Goal: Task Accomplishment & Management: Manage account settings

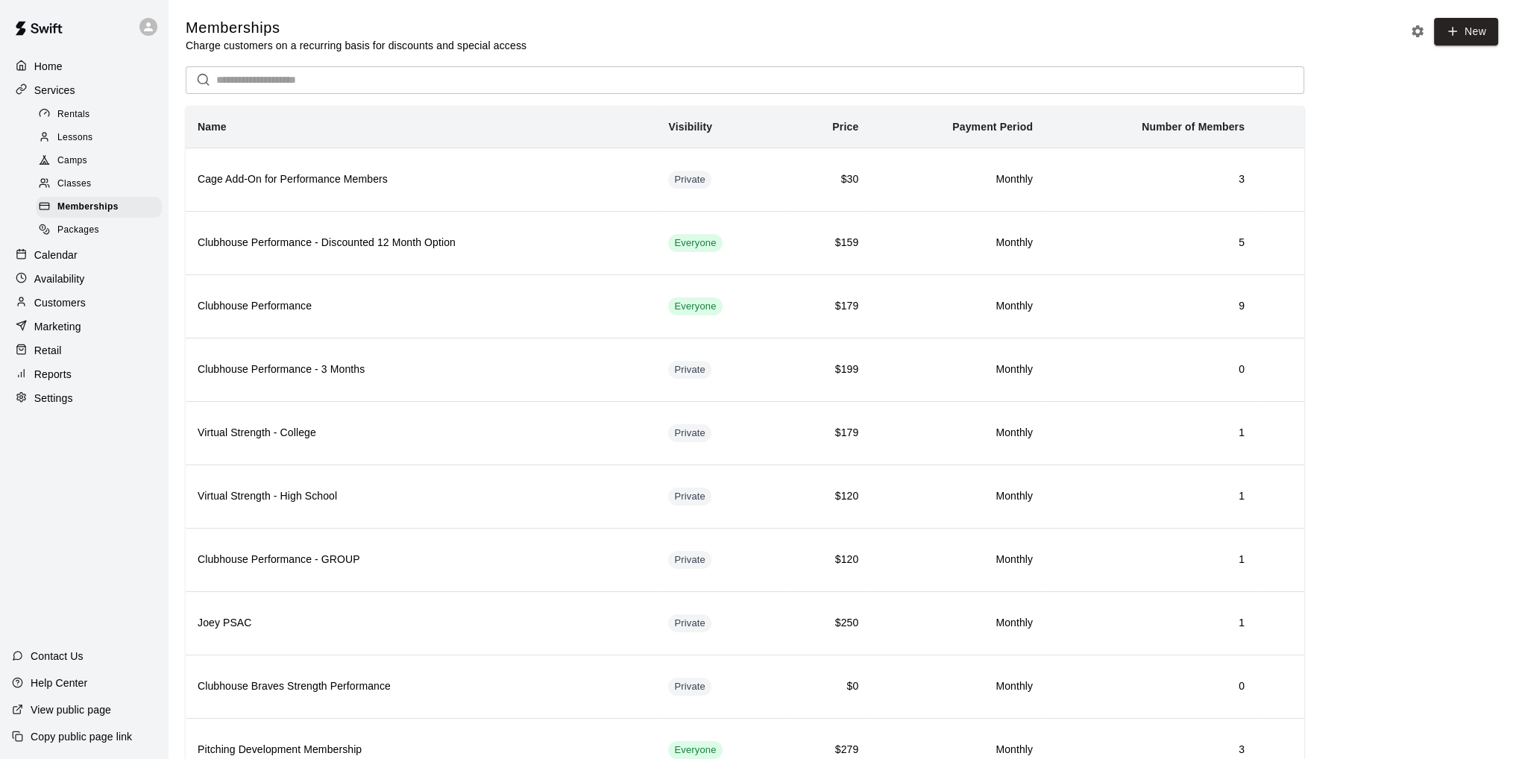
click at [68, 262] on p "Calendar" at bounding box center [55, 255] width 43 height 15
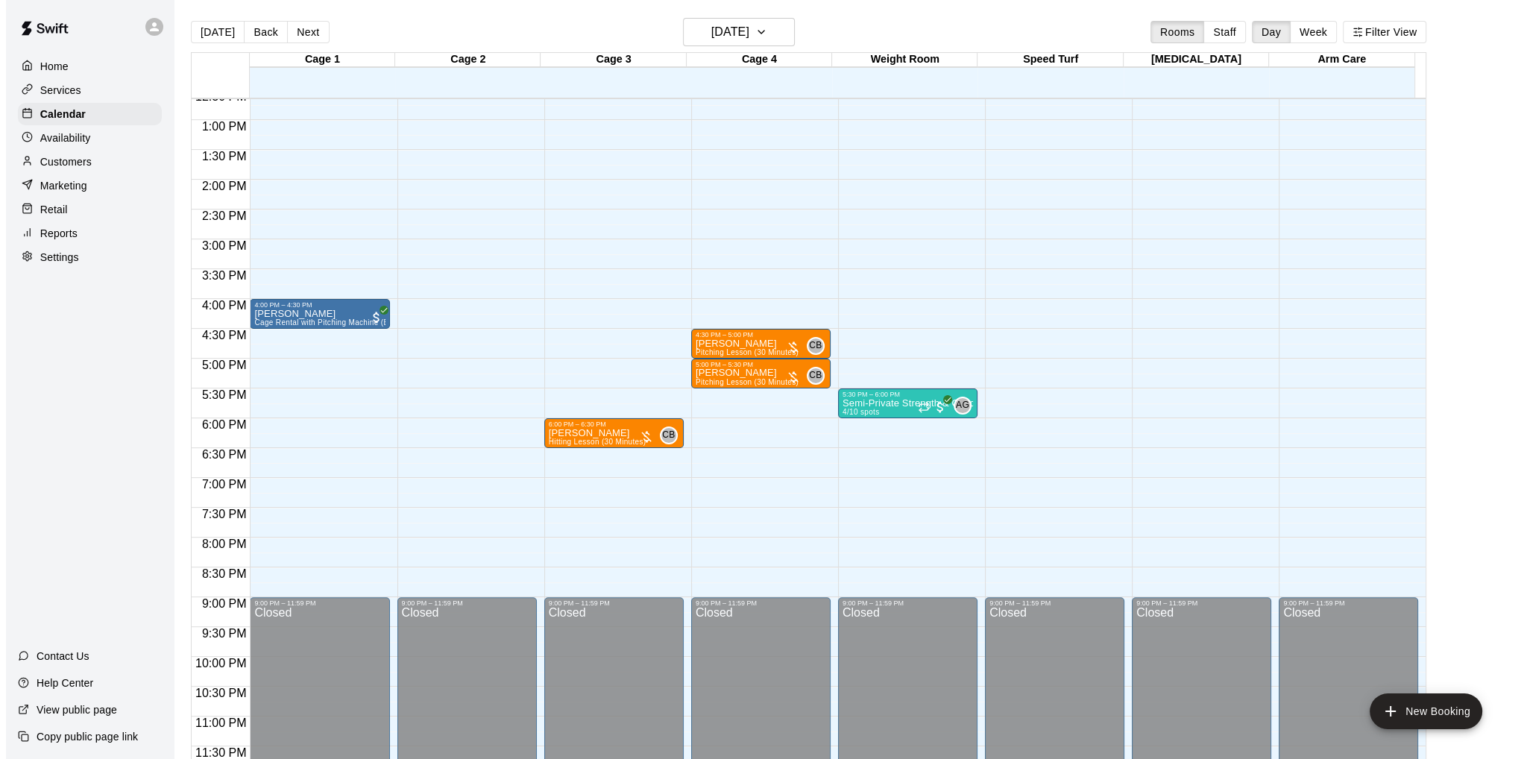
scroll to position [680, 0]
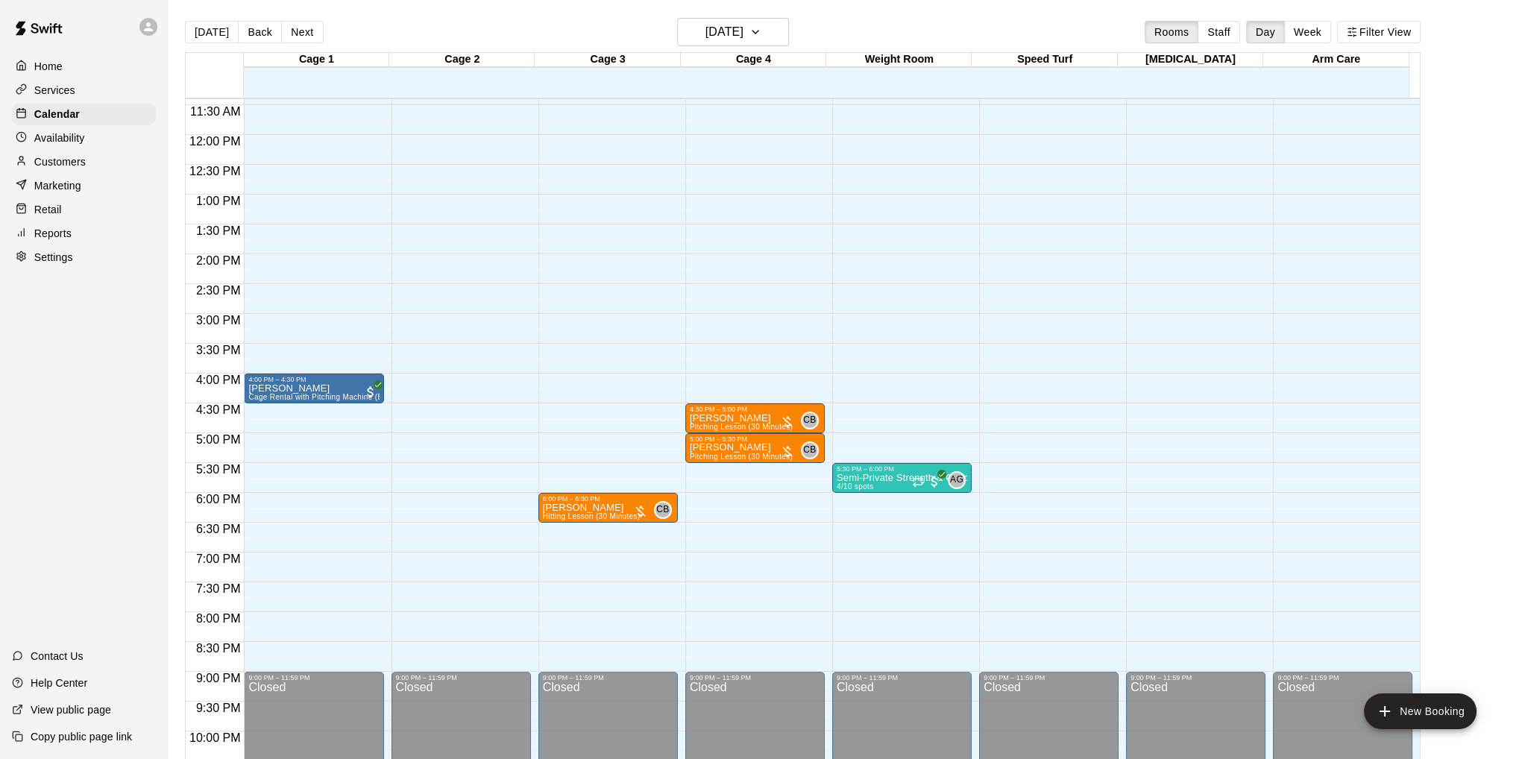
click at [271, 620] on div "12:00 AM – 10:00 AM Closed 4:00 PM – 4:30 PM [PERSON_NAME] Cage Rental with Pit…" at bounding box center [313, 135] width 139 height 1432
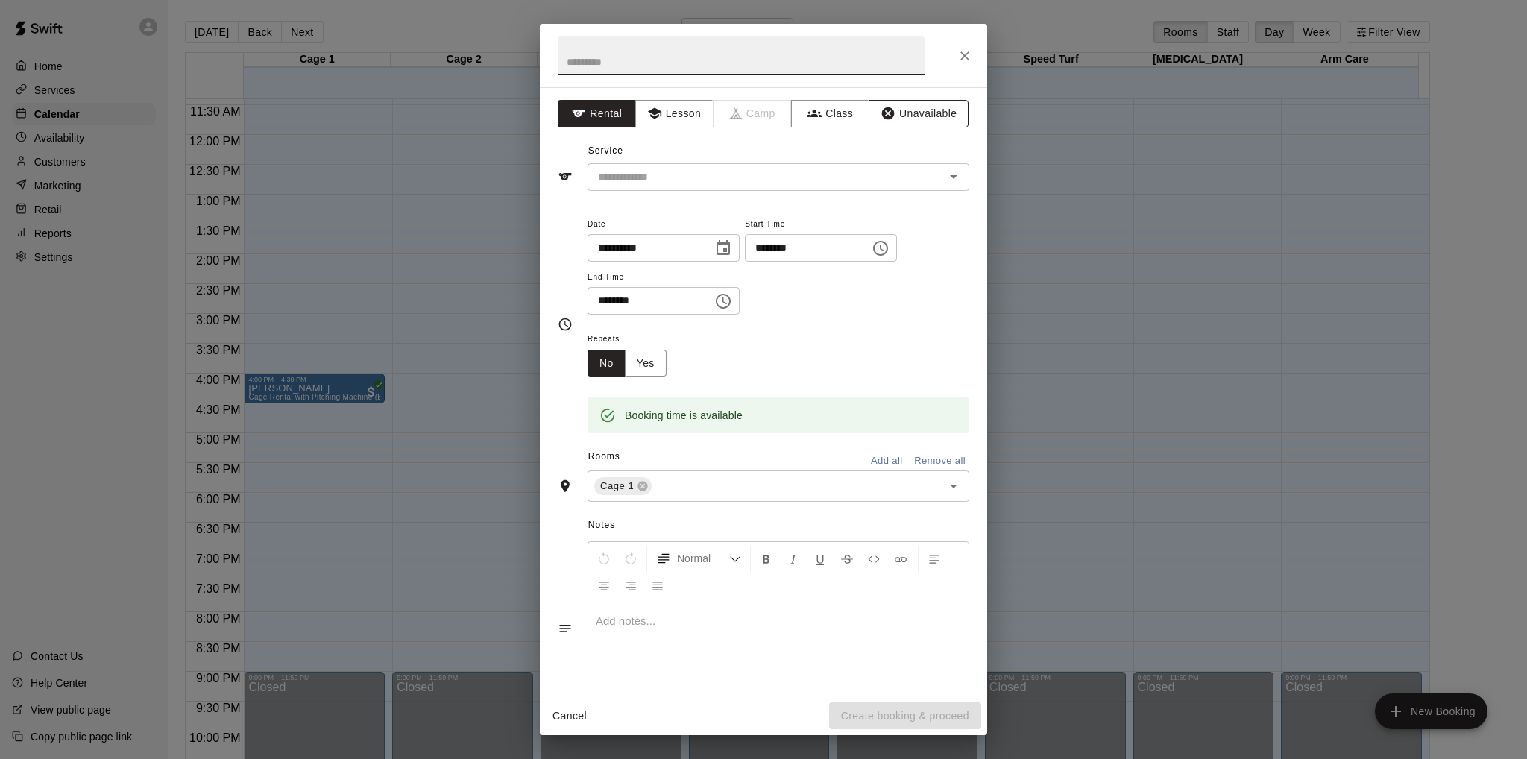
click at [902, 110] on button "Unavailable" at bounding box center [919, 114] width 100 height 28
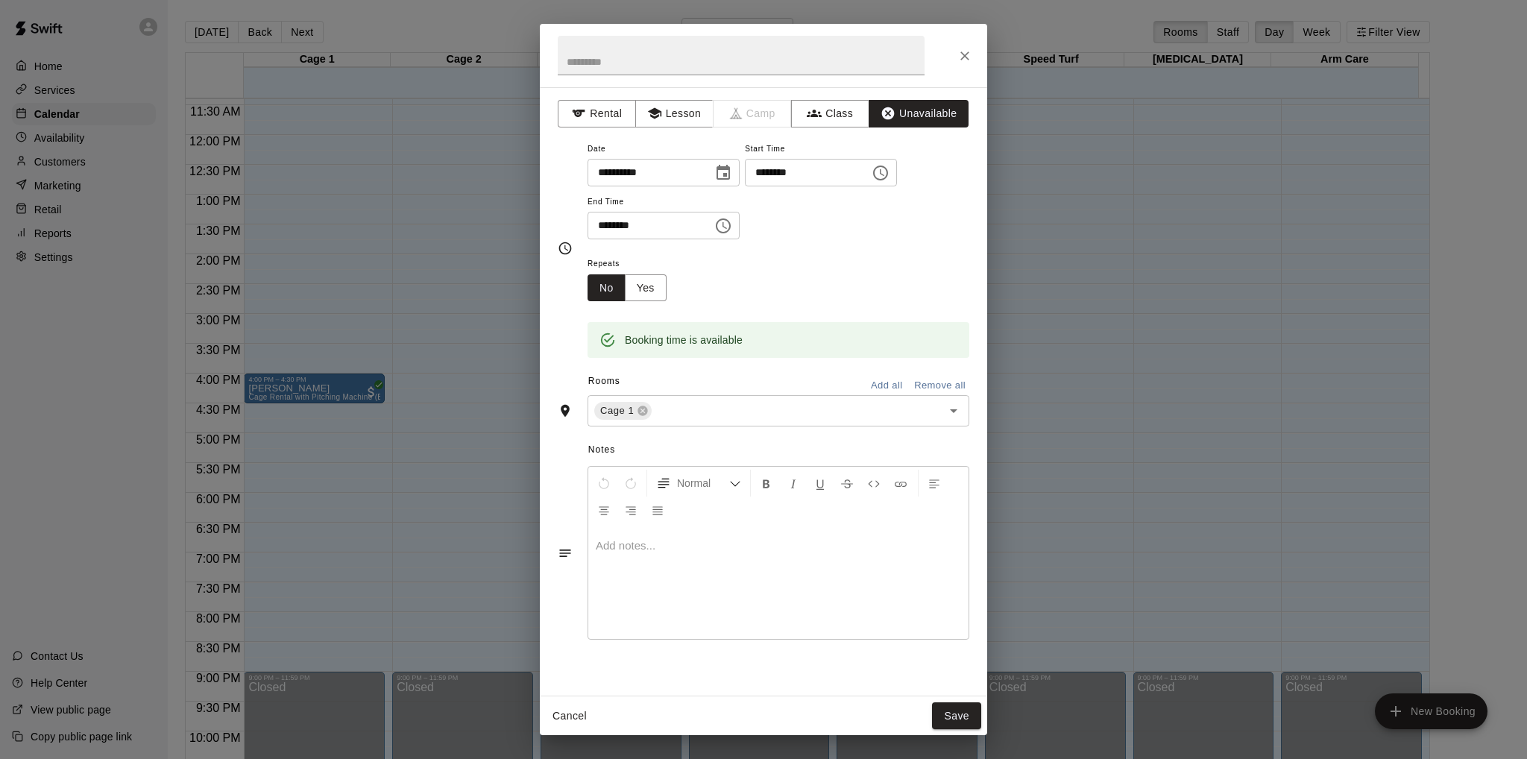
click at [732, 222] on icon "Choose time, selected time is 8:30 PM" at bounding box center [723, 226] width 18 height 18
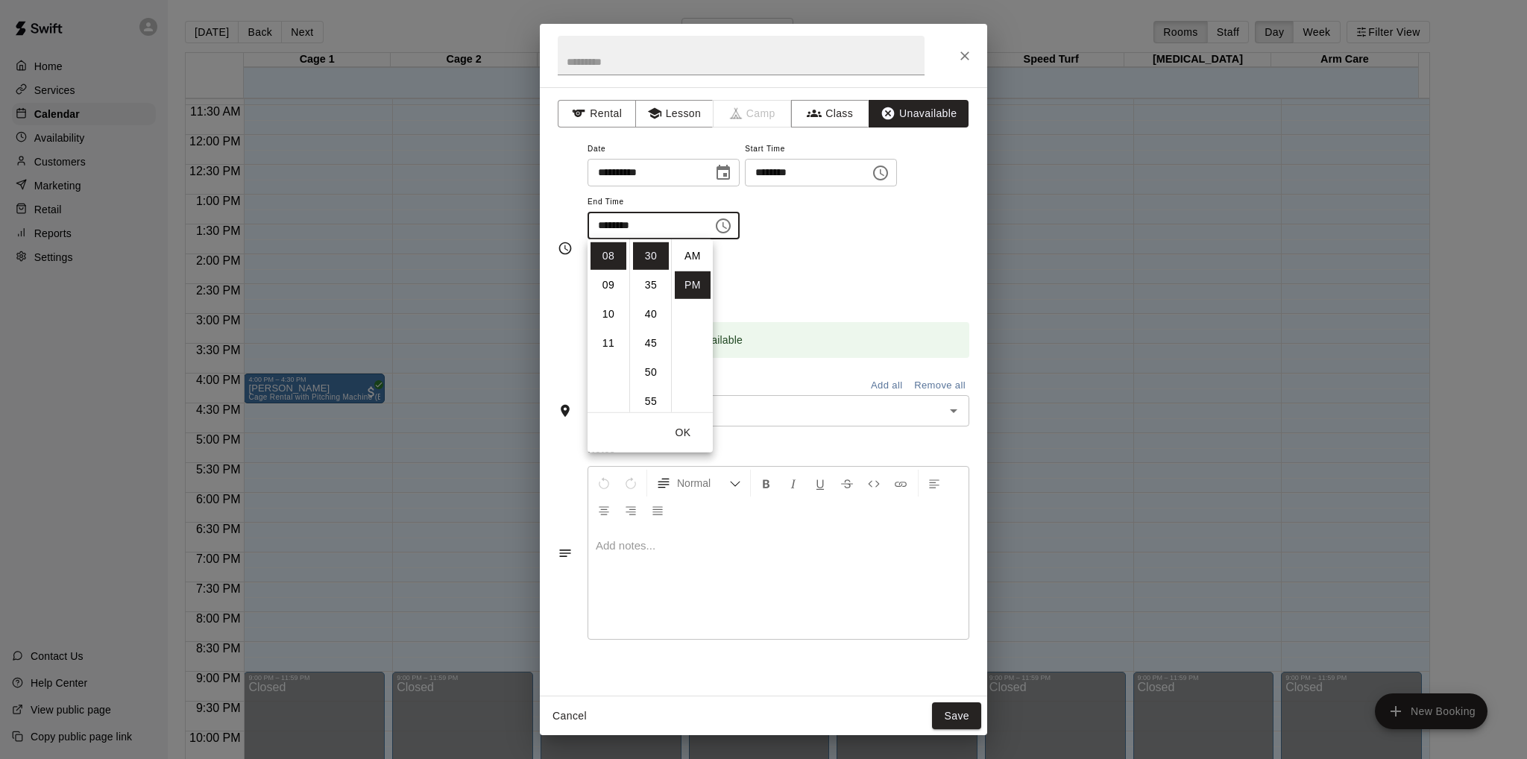
scroll to position [27, 0]
click at [607, 287] on li "09" at bounding box center [609, 285] width 36 height 28
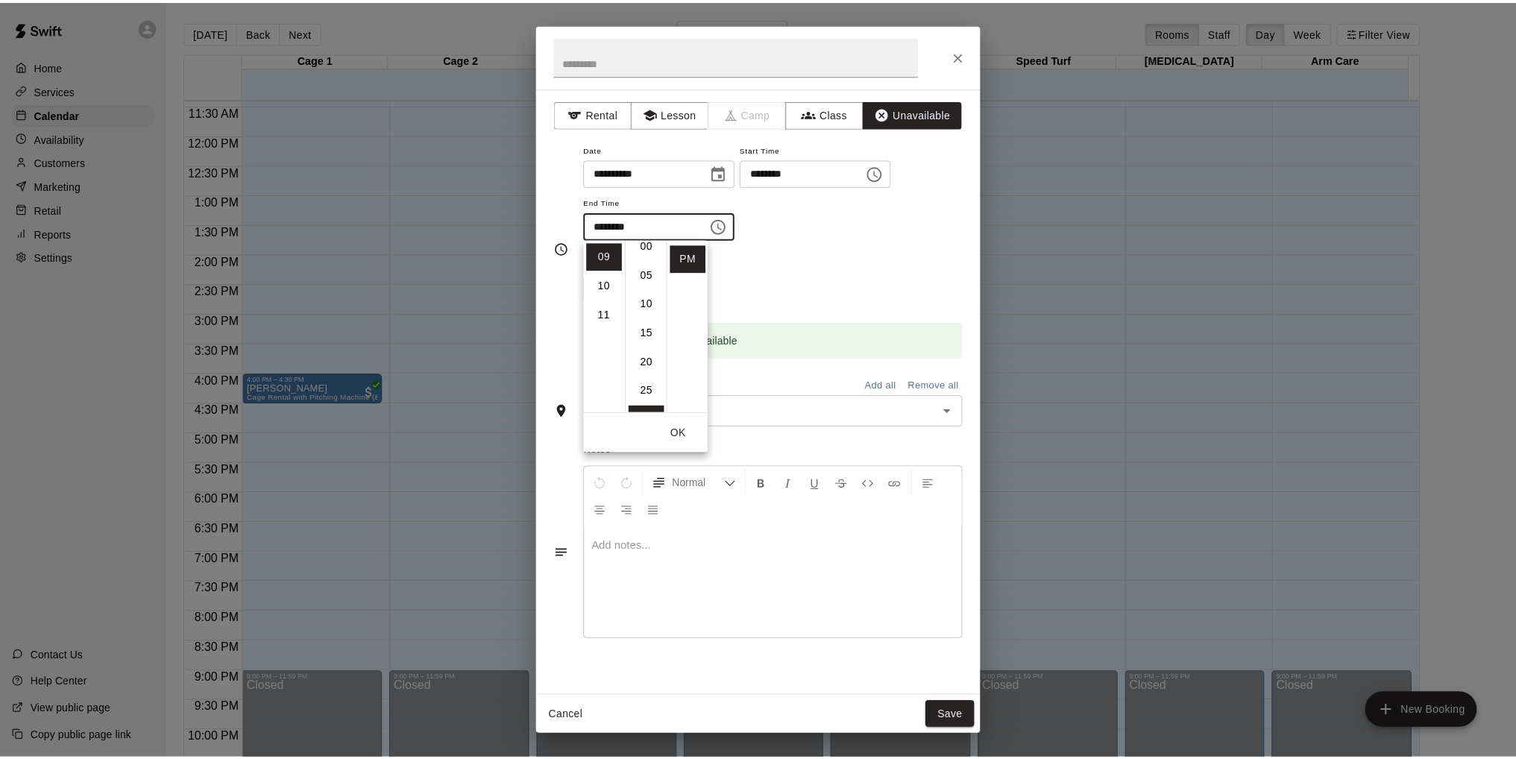
scroll to position [0, 0]
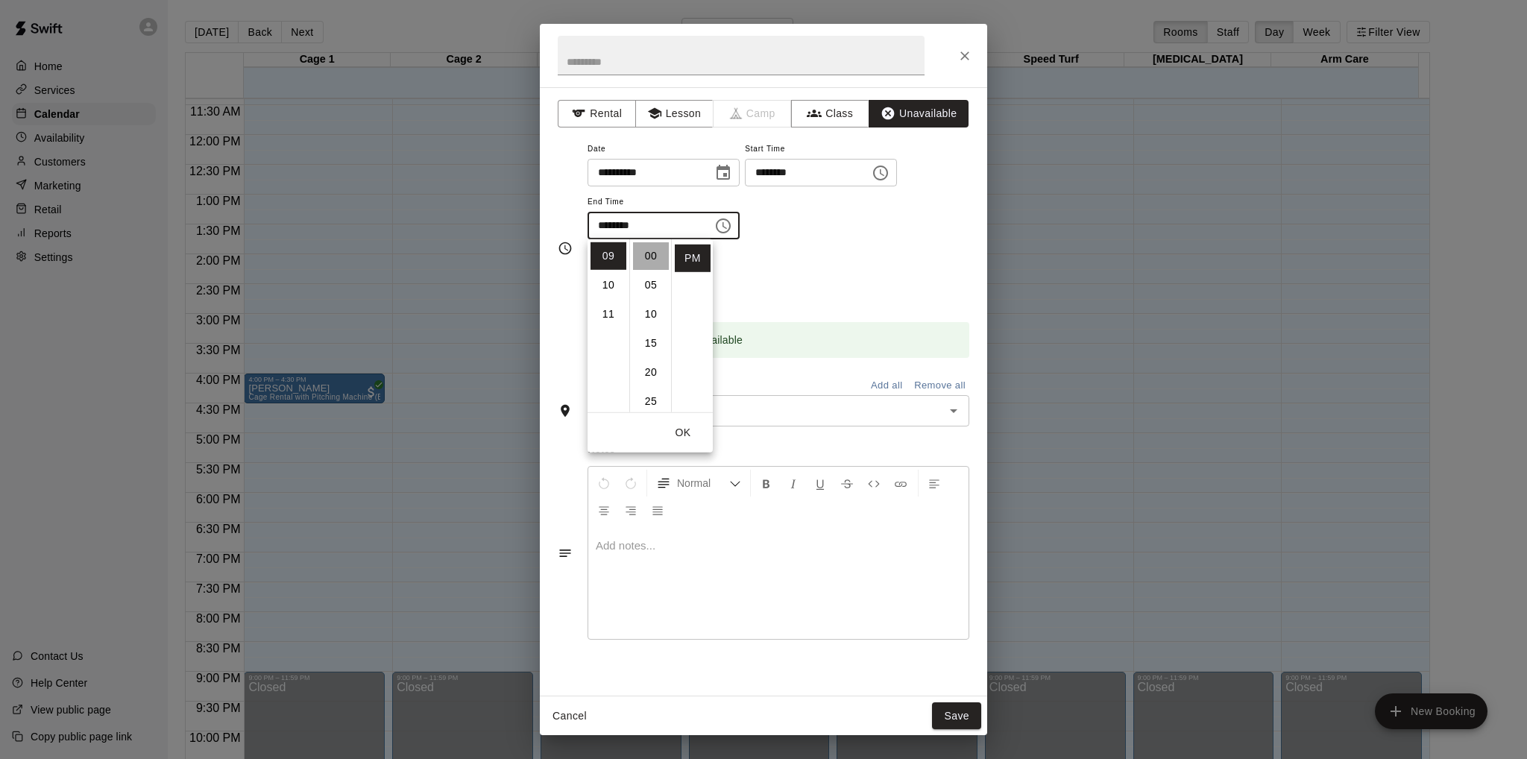
click at [650, 254] on li "00" at bounding box center [651, 256] width 36 height 28
type input "********"
click at [795, 255] on div "Repeats No Yes" at bounding box center [779, 277] width 382 height 47
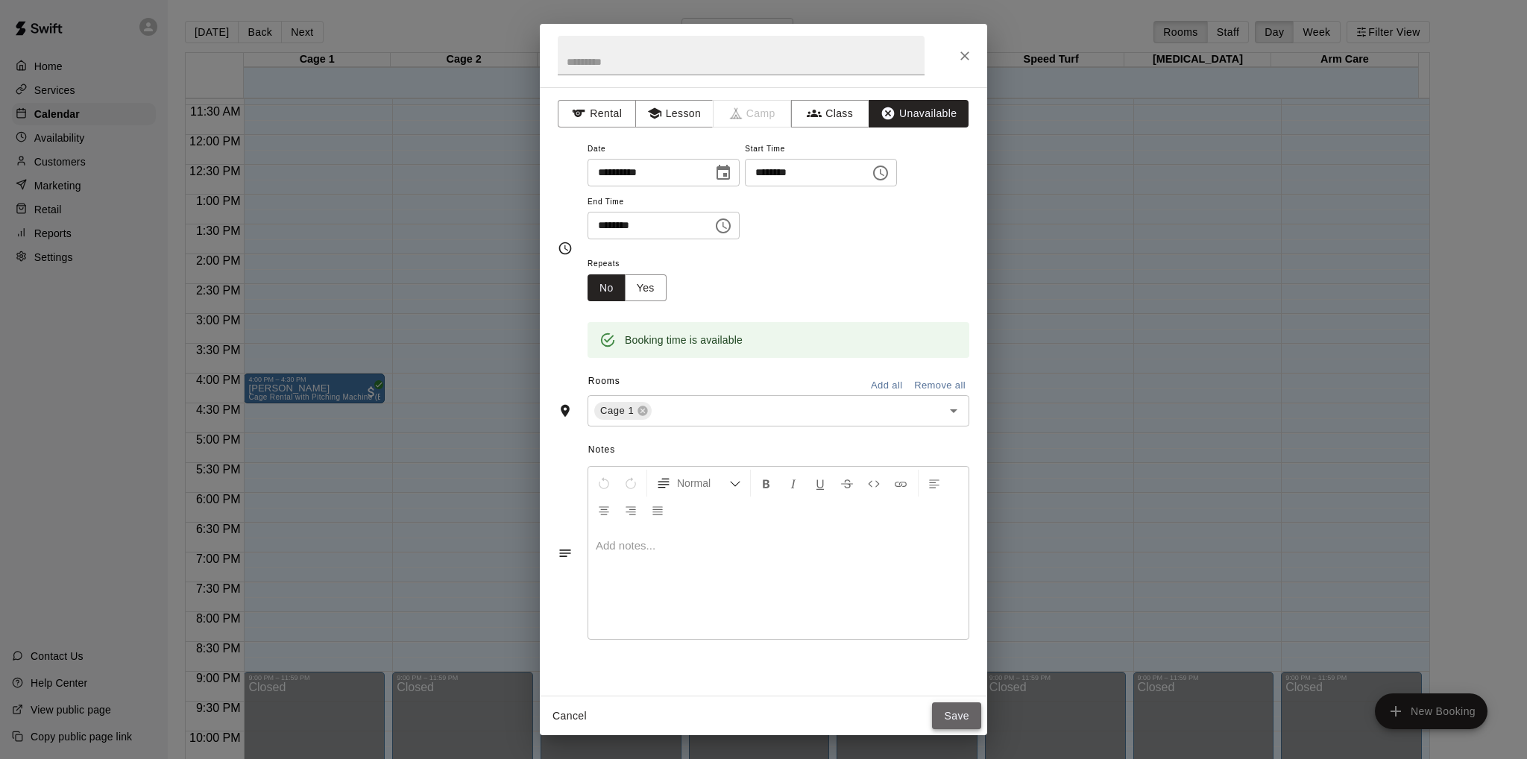
click at [943, 712] on button "Save" at bounding box center [956, 716] width 49 height 28
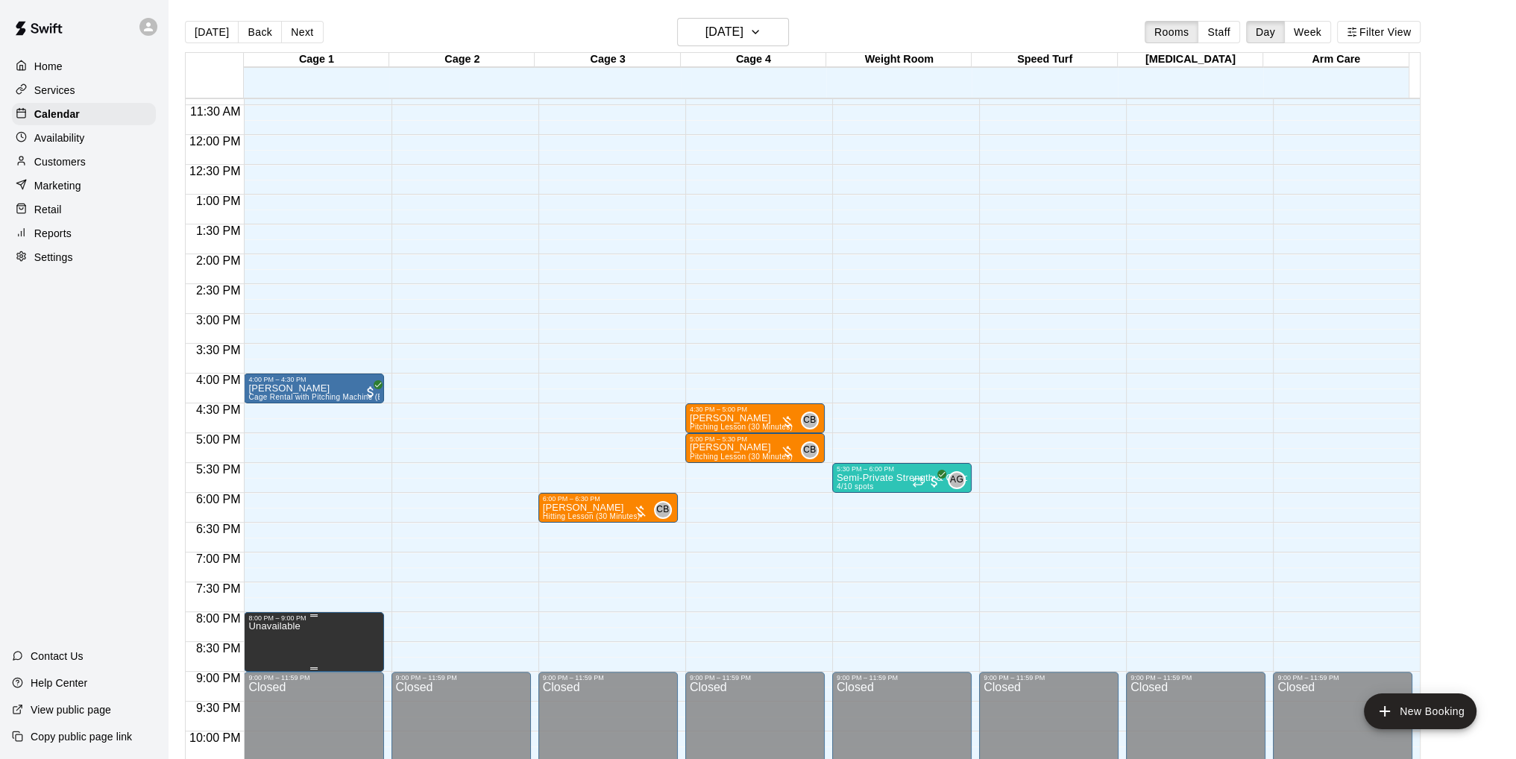
click at [268, 636] on icon "edit" at bounding box center [262, 638] width 18 height 18
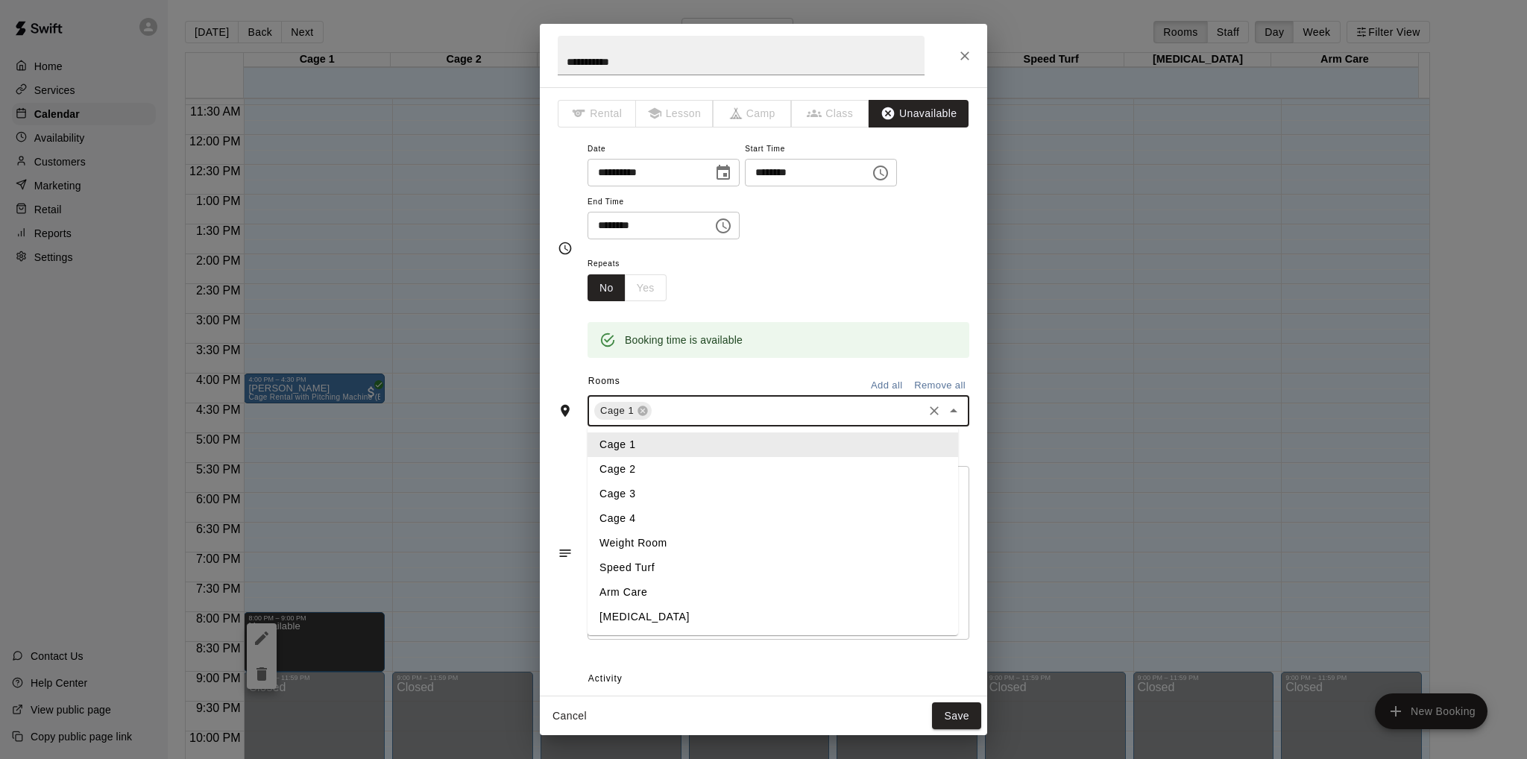
click at [714, 415] on input "text" at bounding box center [787, 411] width 267 height 19
click at [656, 469] on li "Cage 2" at bounding box center [773, 469] width 371 height 25
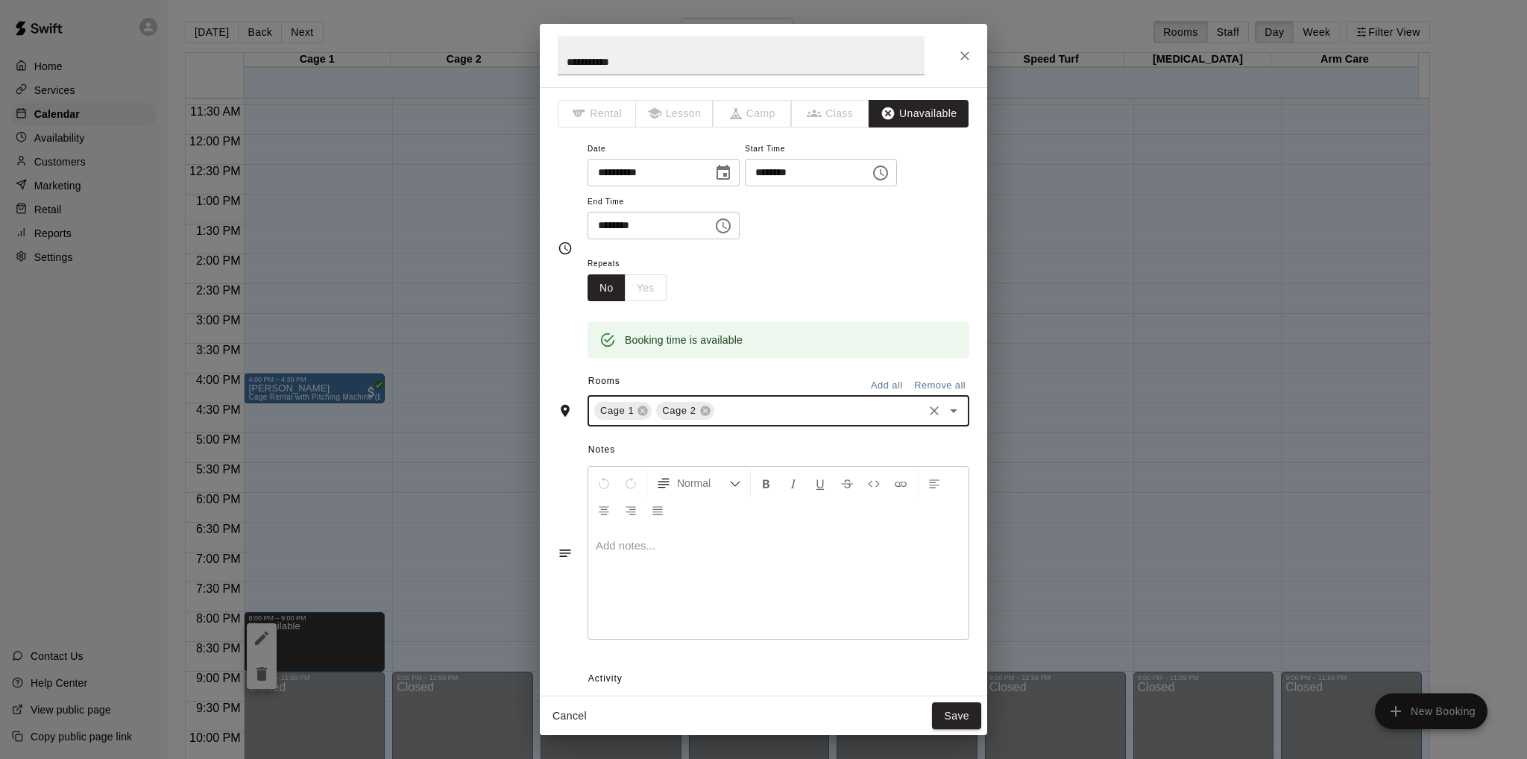
click at [755, 418] on input "text" at bounding box center [819, 411] width 204 height 19
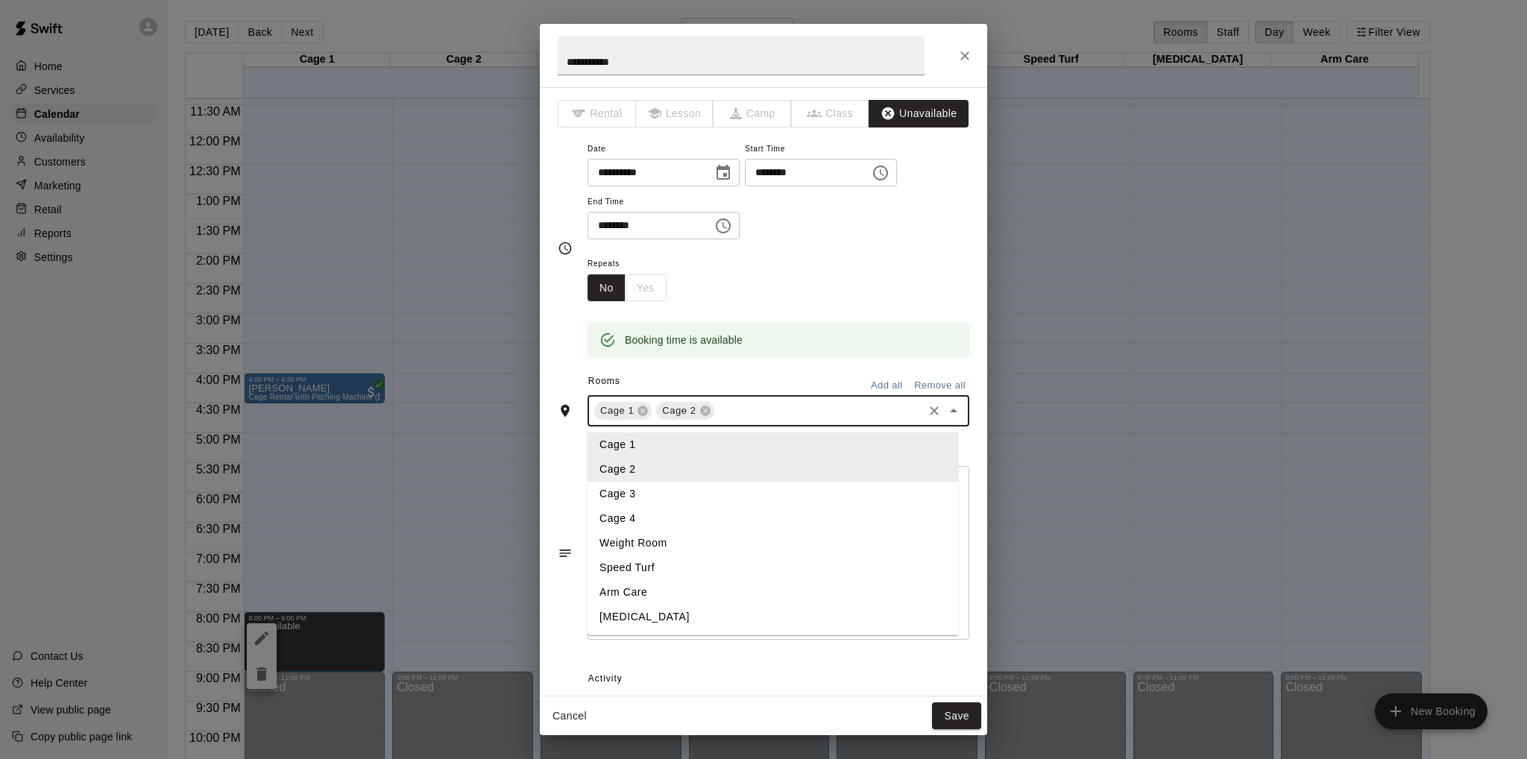
click at [693, 492] on li "Cage 3" at bounding box center [773, 494] width 371 height 25
click at [811, 417] on input "text" at bounding box center [850, 411] width 142 height 19
click at [720, 521] on li "Cage 4" at bounding box center [773, 518] width 371 height 25
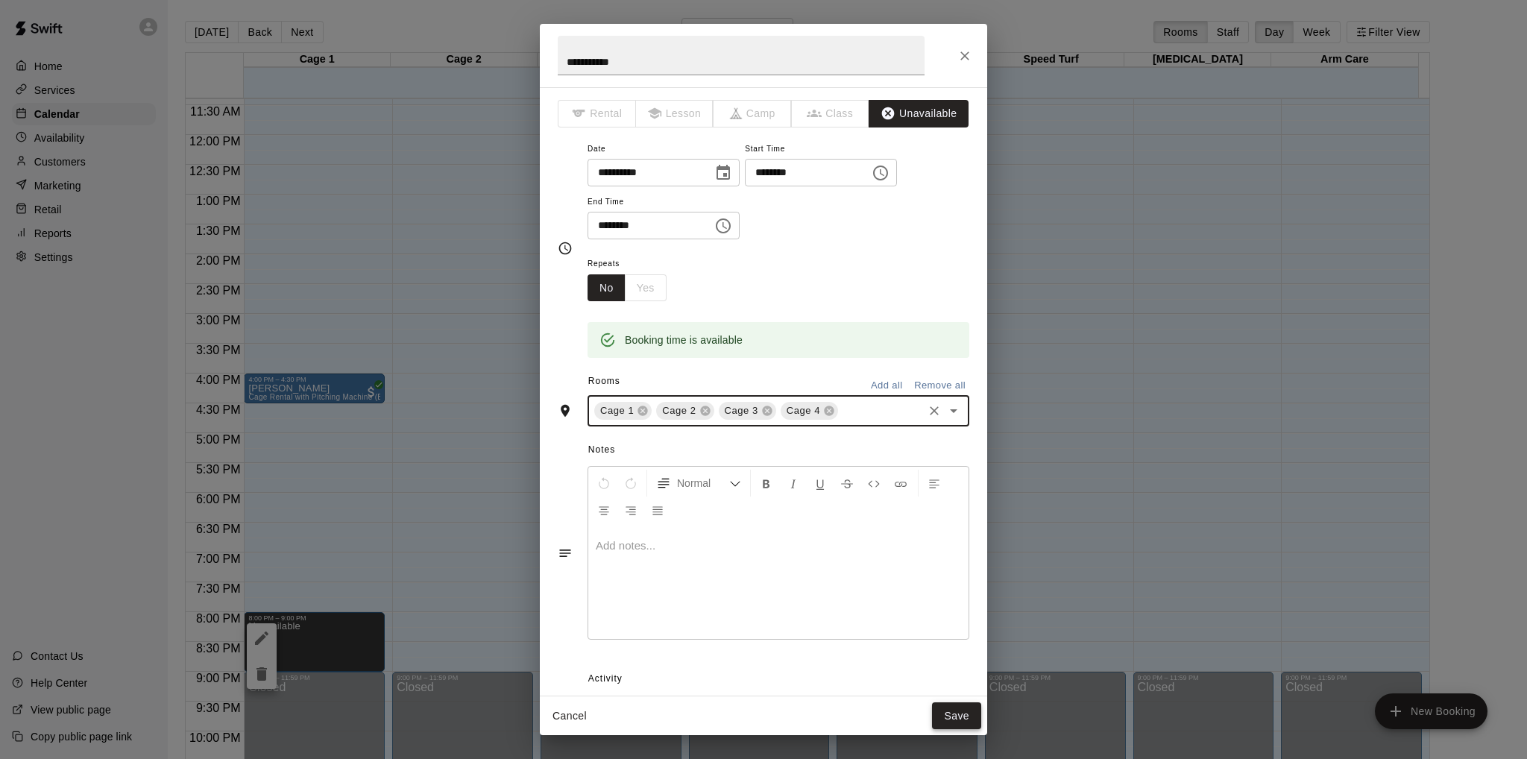
click at [955, 714] on button "Save" at bounding box center [956, 716] width 49 height 28
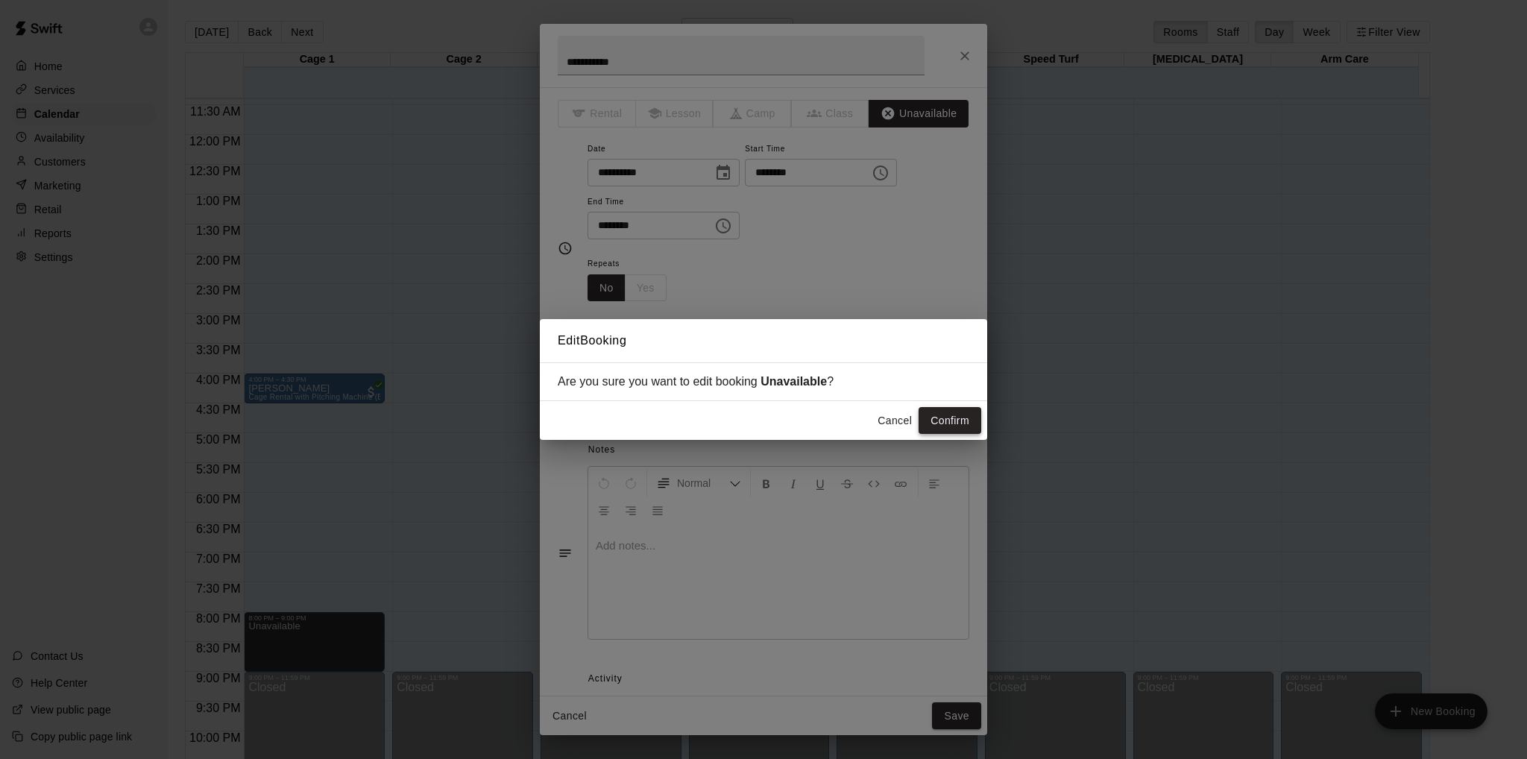
click at [940, 421] on button "Confirm" at bounding box center [950, 421] width 63 height 28
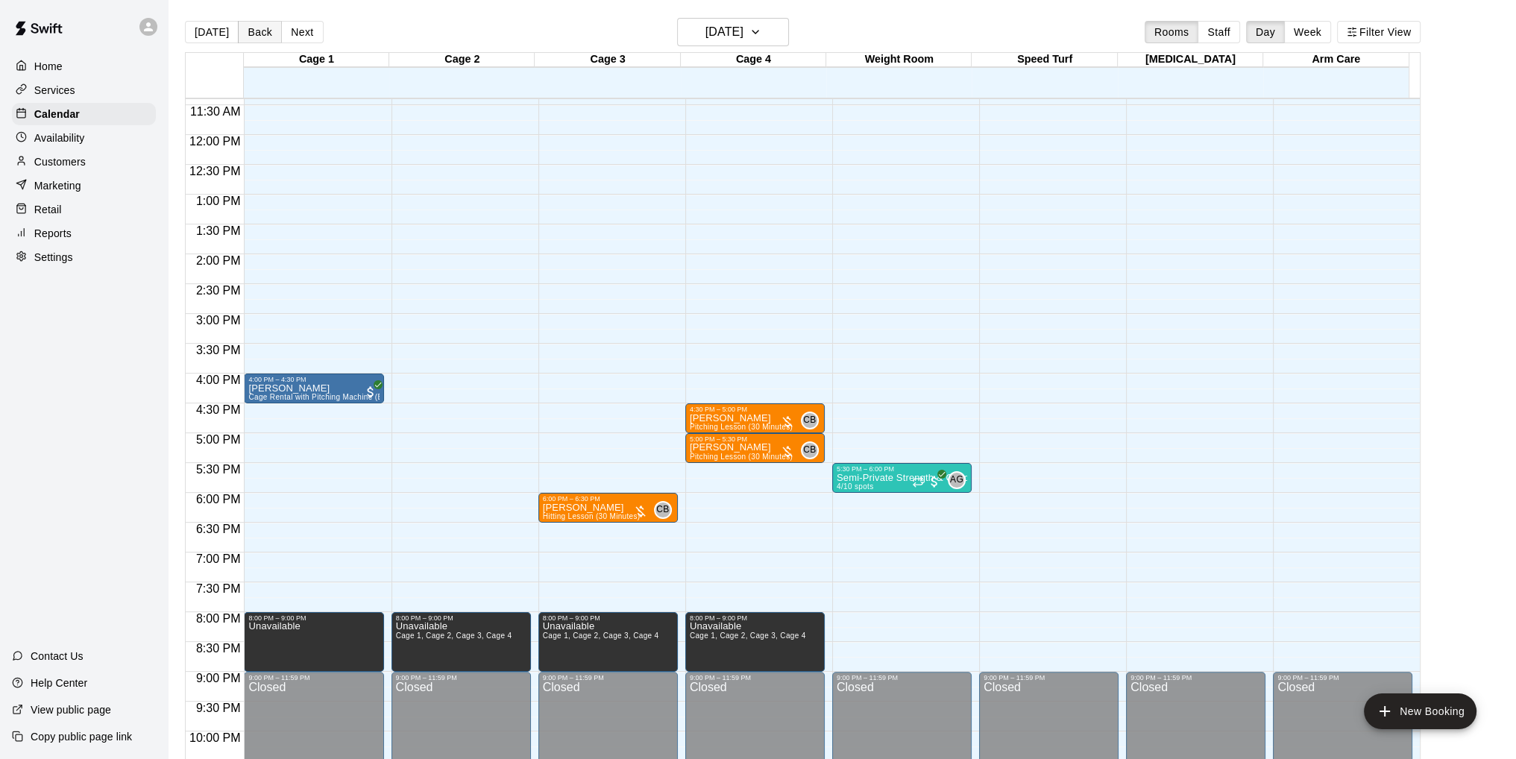
click at [255, 28] on button "Back" at bounding box center [260, 32] width 44 height 22
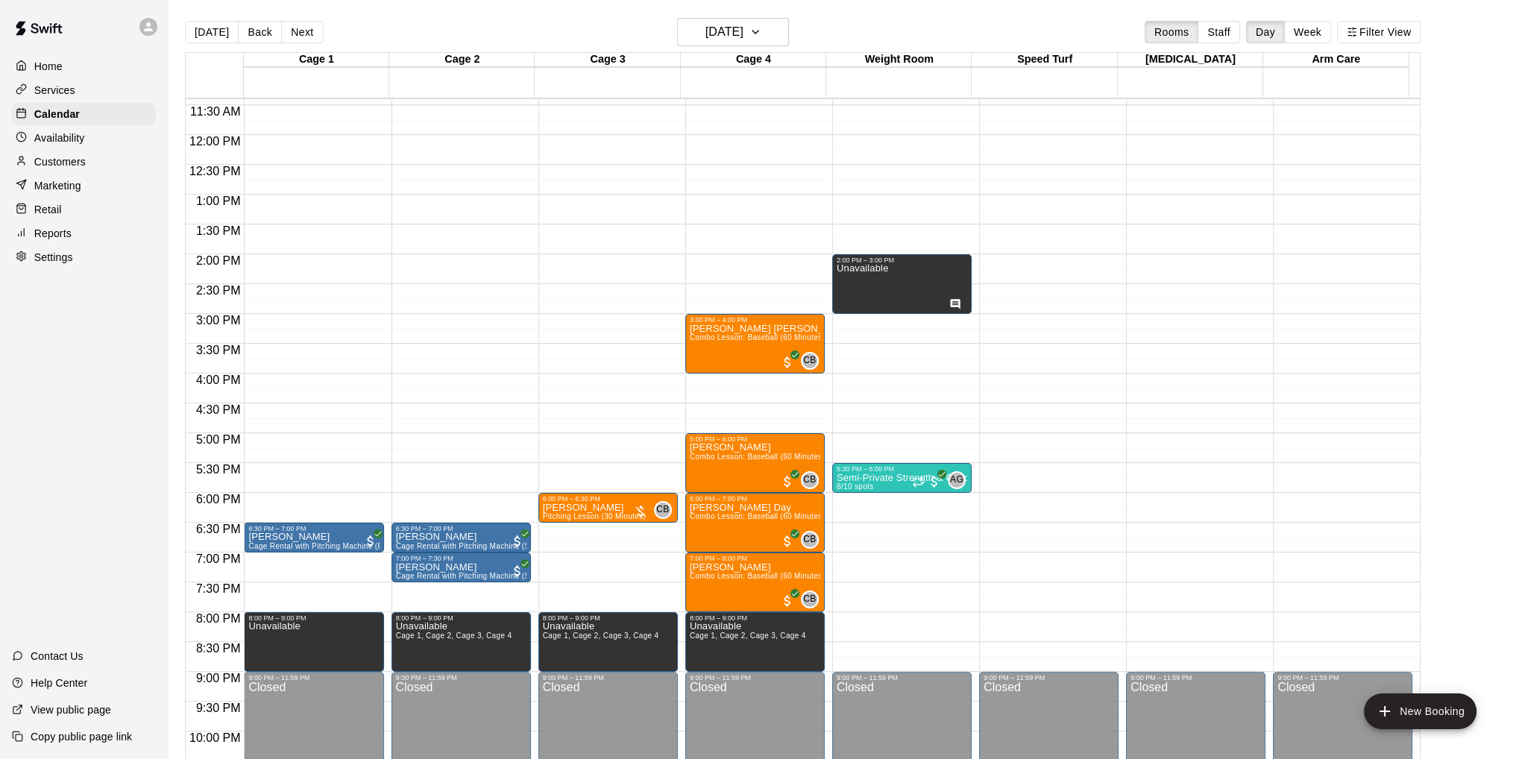
click at [73, 161] on p "Customers" at bounding box center [59, 161] width 51 height 15
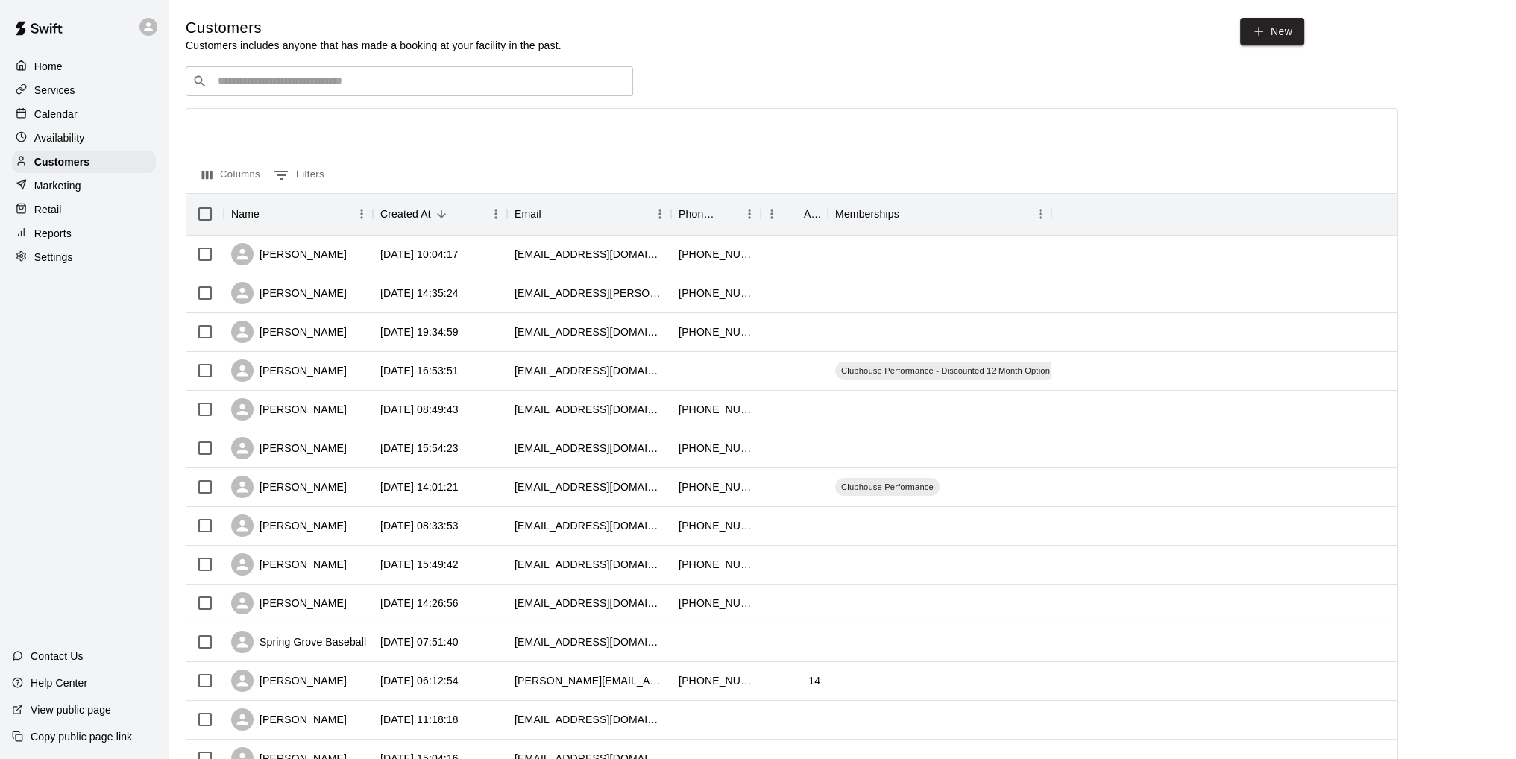
click at [321, 81] on input "Search customers by name or email" at bounding box center [419, 81] width 413 height 15
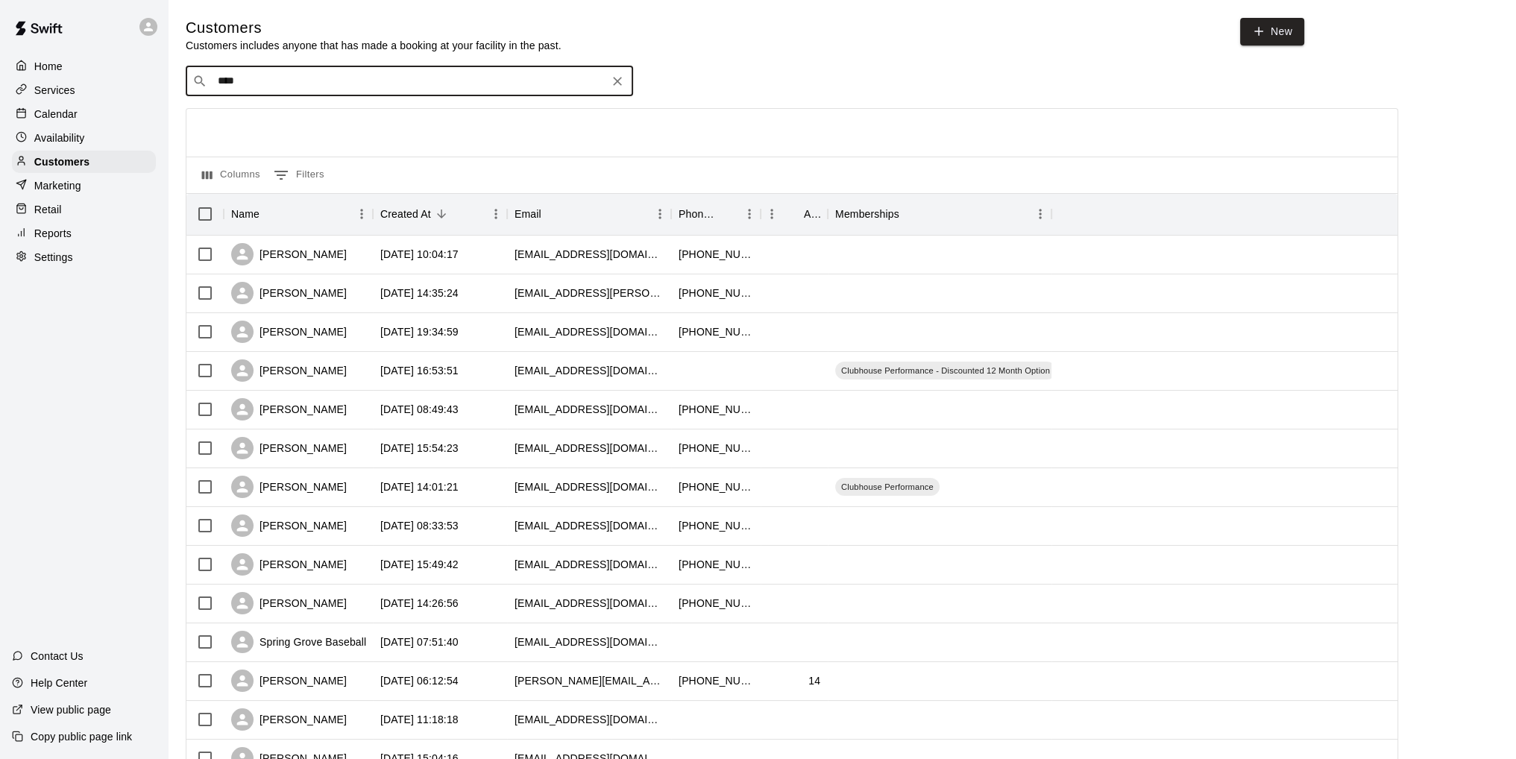
type input "*****"
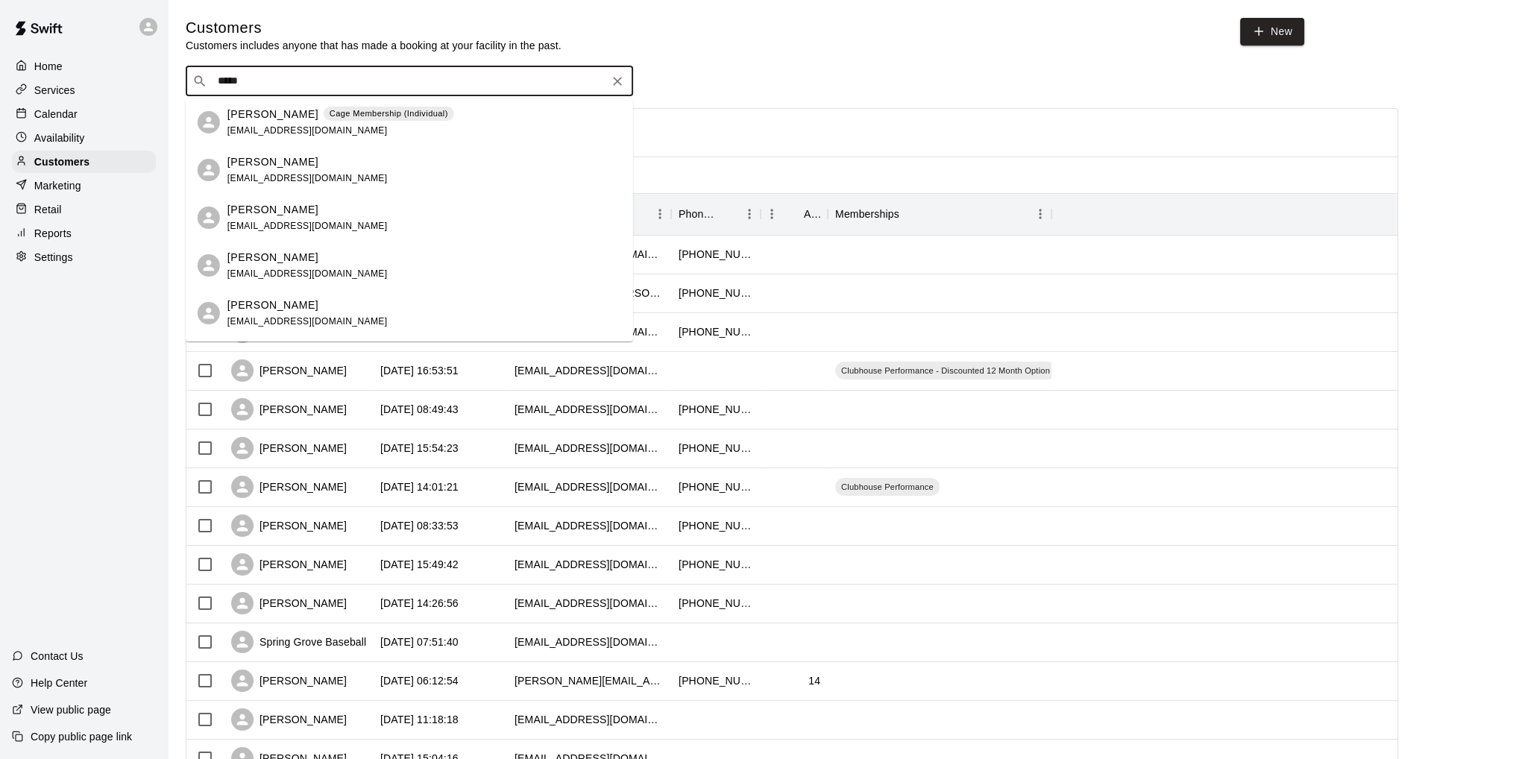
click at [286, 111] on p "[PERSON_NAME]" at bounding box center [272, 115] width 91 height 16
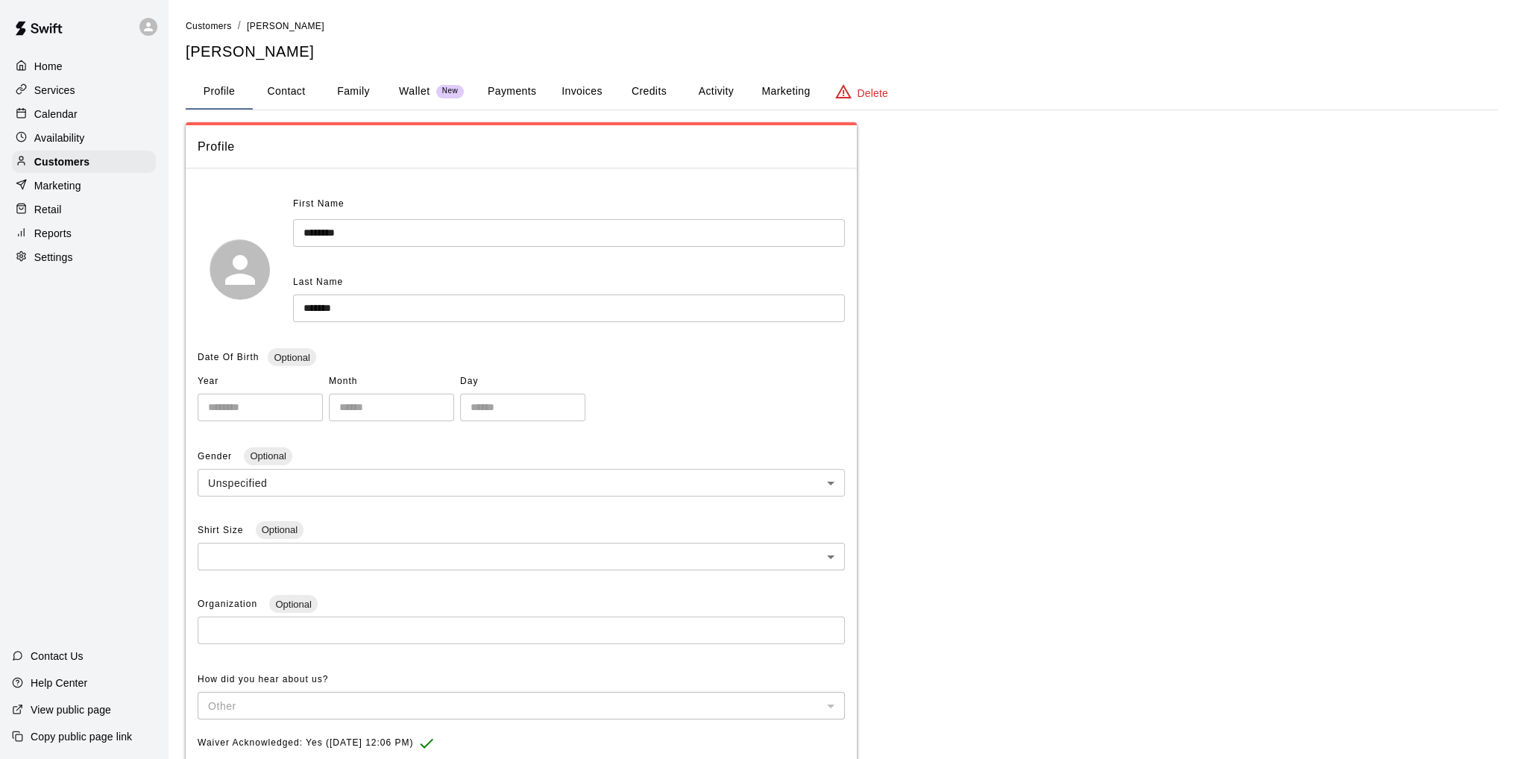
click at [358, 87] on button "Family" at bounding box center [353, 92] width 67 height 36
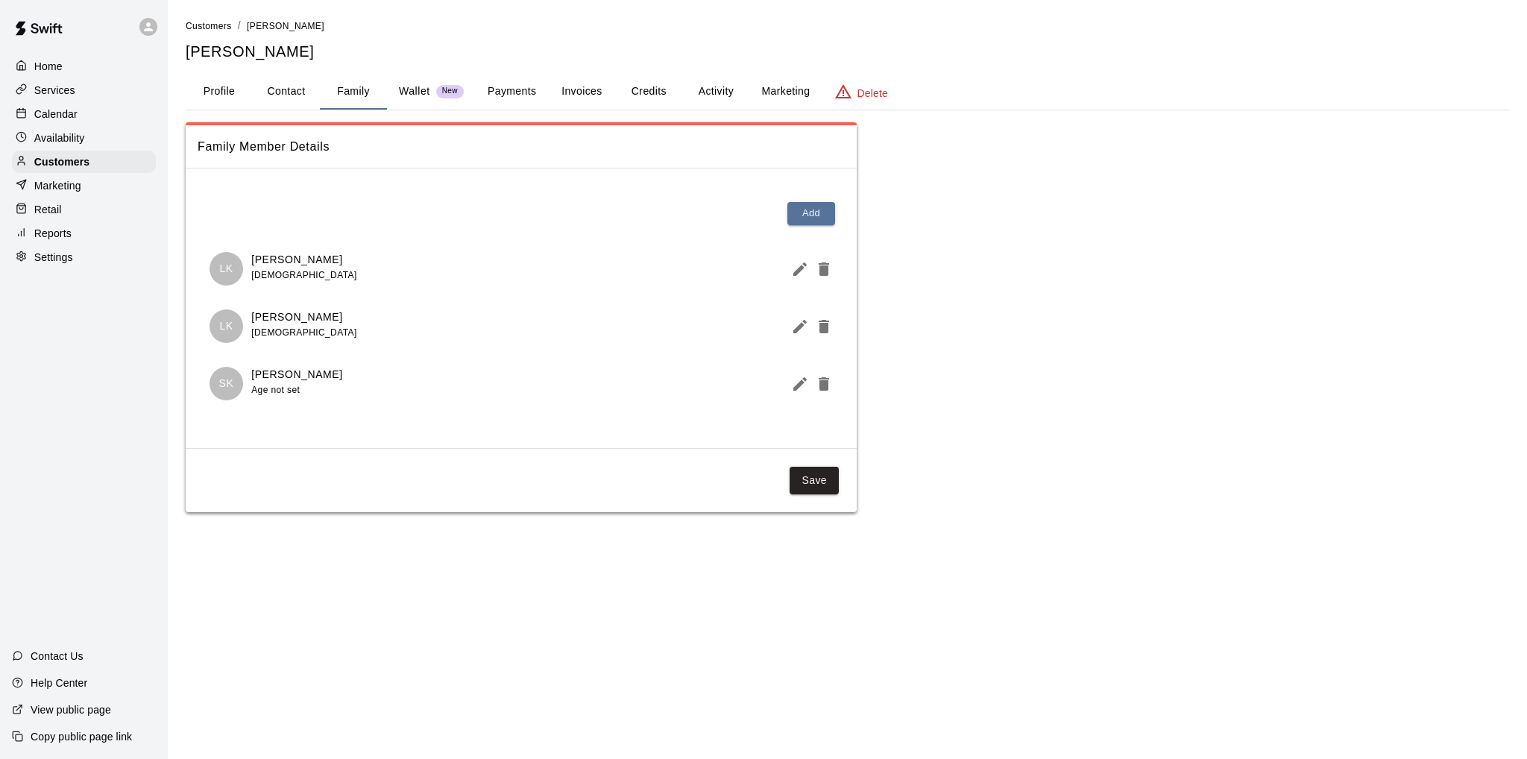
click at [714, 83] on button "Activity" at bounding box center [715, 92] width 67 height 36
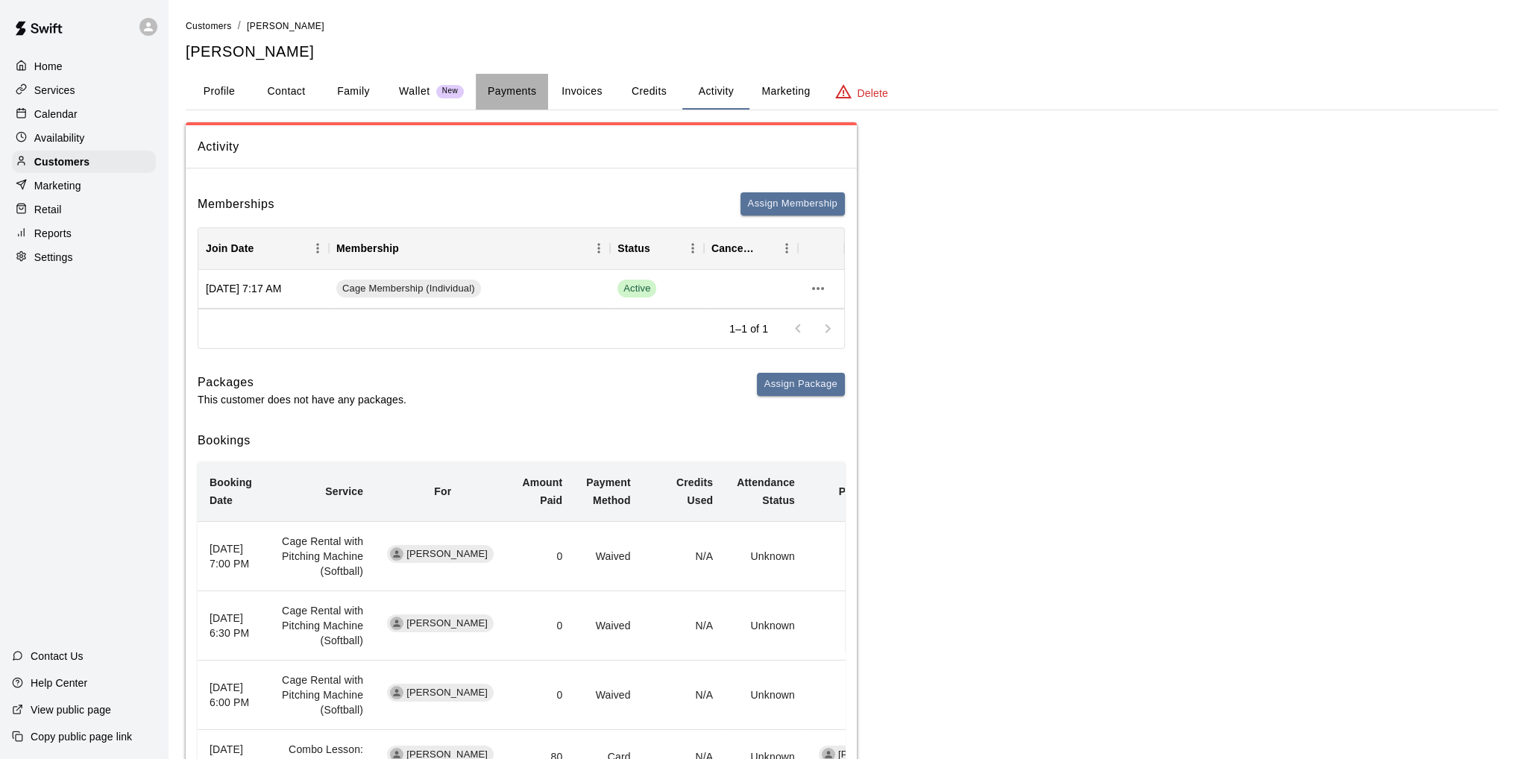
click at [507, 89] on button "Payments" at bounding box center [512, 92] width 72 height 36
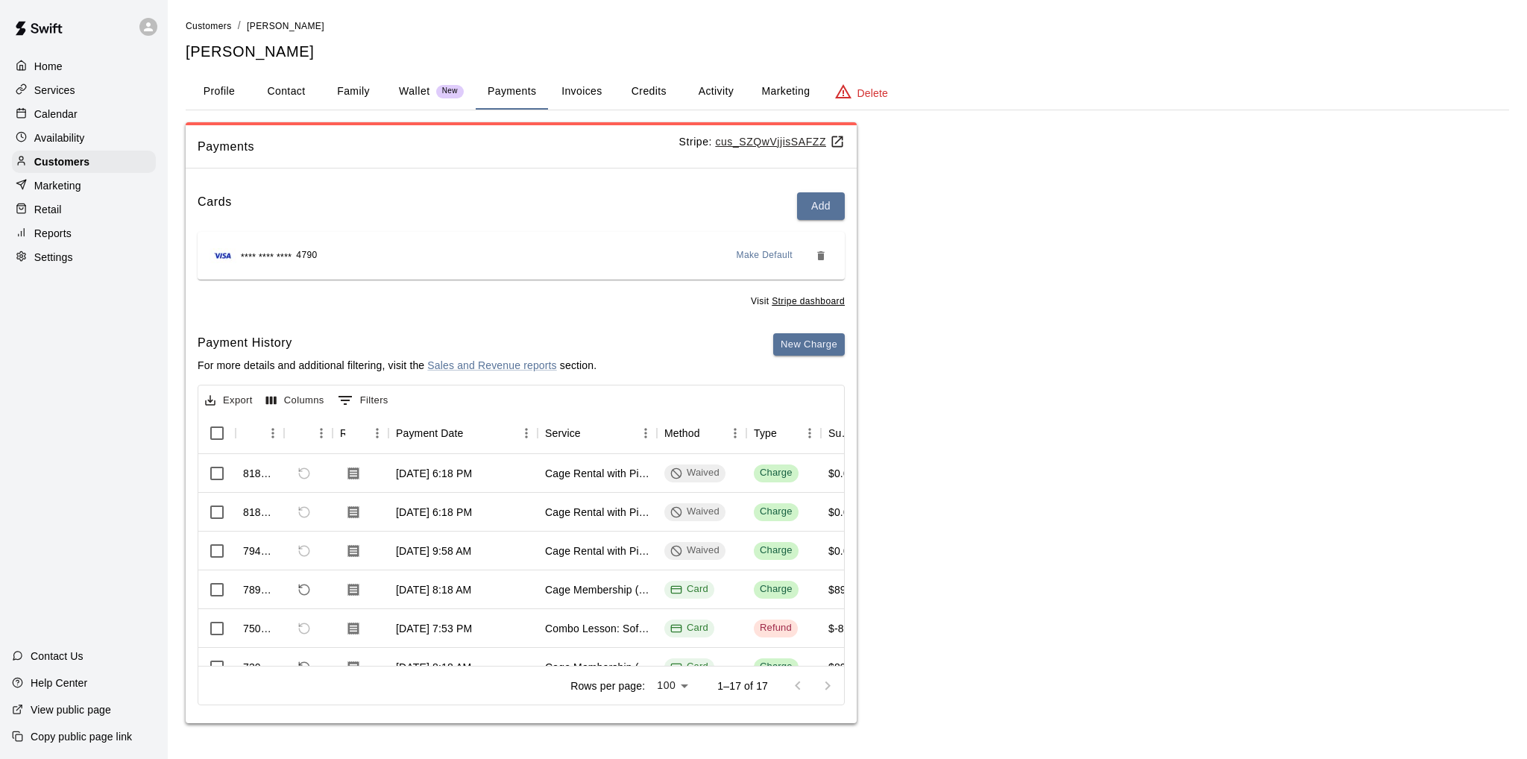
click at [352, 92] on button "Family" at bounding box center [353, 92] width 67 height 36
